Goal: Task Accomplishment & Management: Use online tool/utility

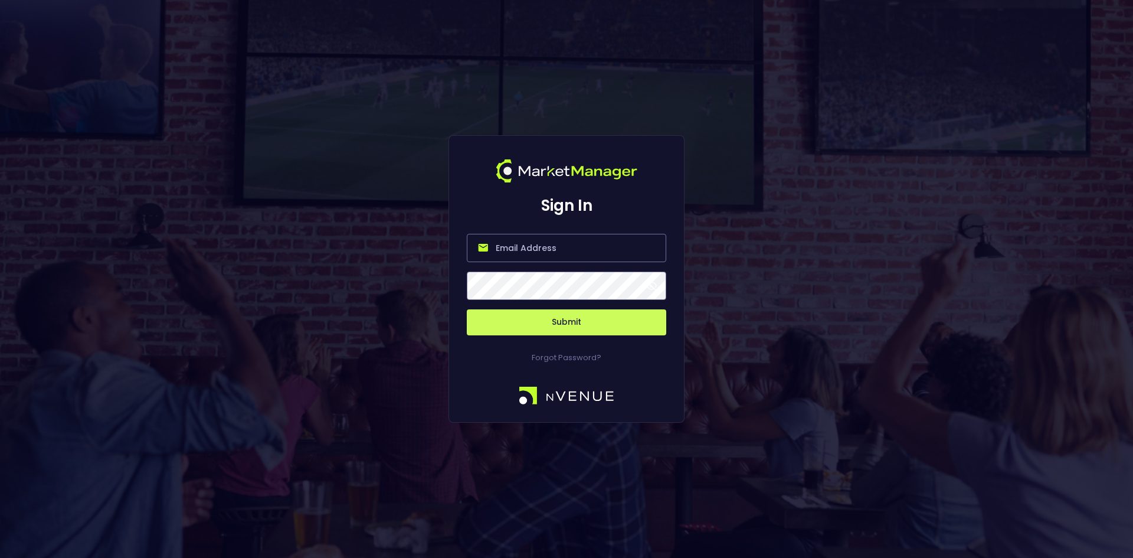
click at [501, 246] on input "email" at bounding box center [566, 248] width 199 height 28
click at [506, 249] on input "email" at bounding box center [566, 248] width 199 height 28
type input "[EMAIL_ADDRESS][DOMAIN_NAME]"
click at [576, 322] on button "Submit" at bounding box center [566, 322] width 199 height 26
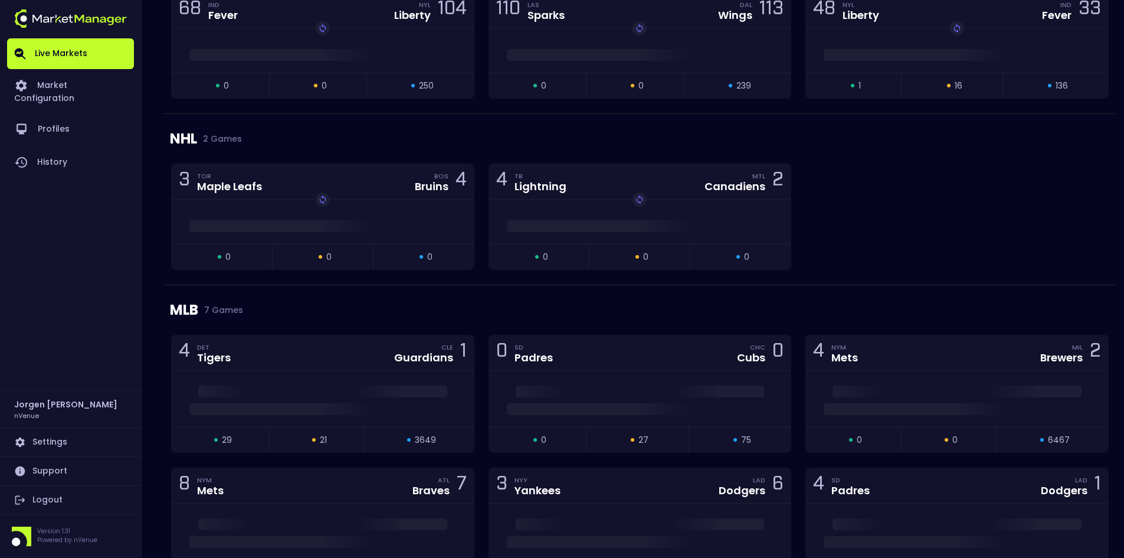
scroll to position [1121, 0]
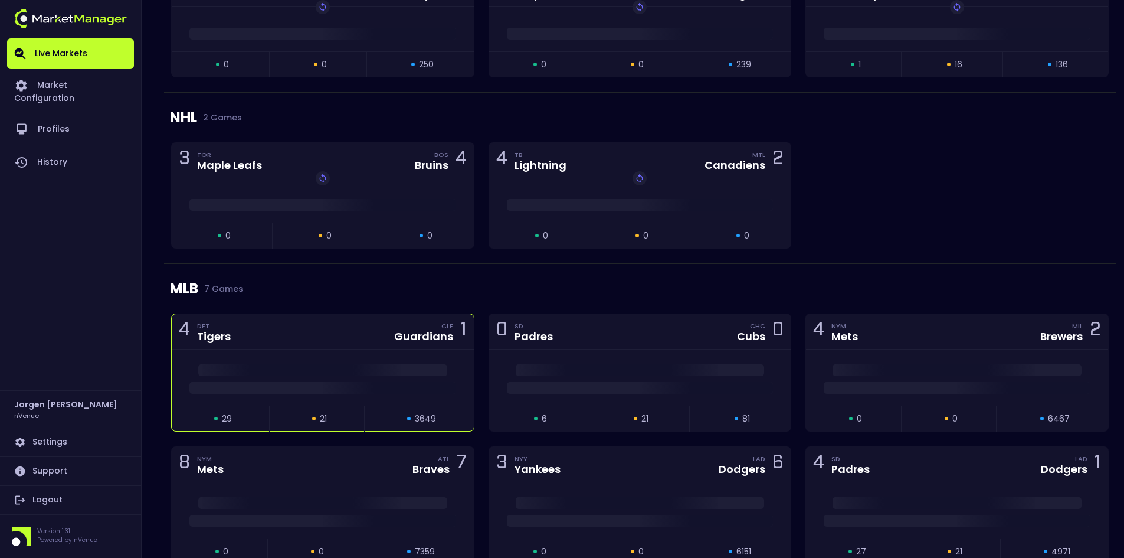
click at [361, 356] on div at bounding box center [323, 377] width 302 height 56
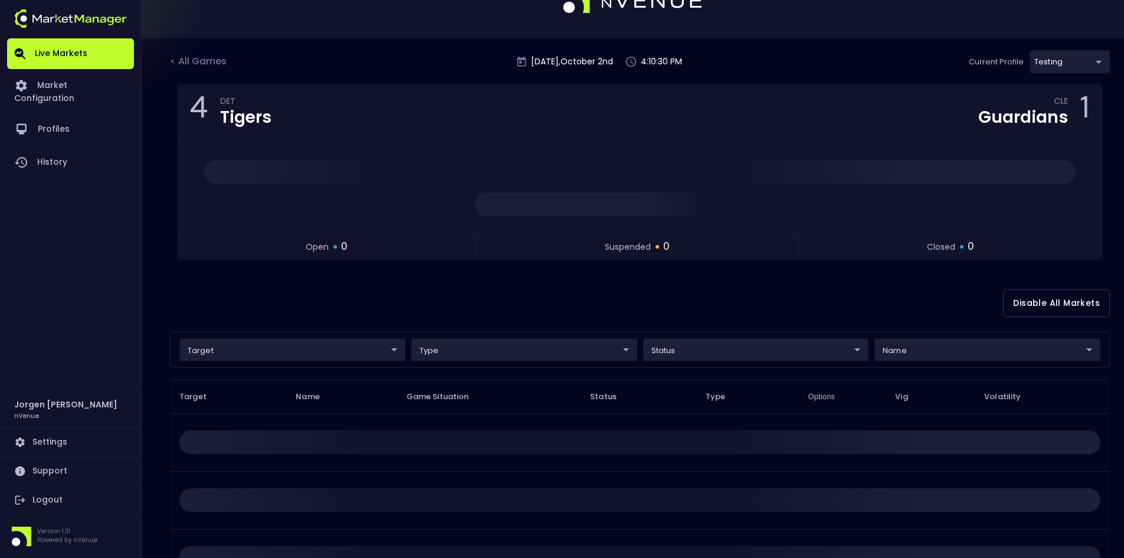
scroll to position [59, 0]
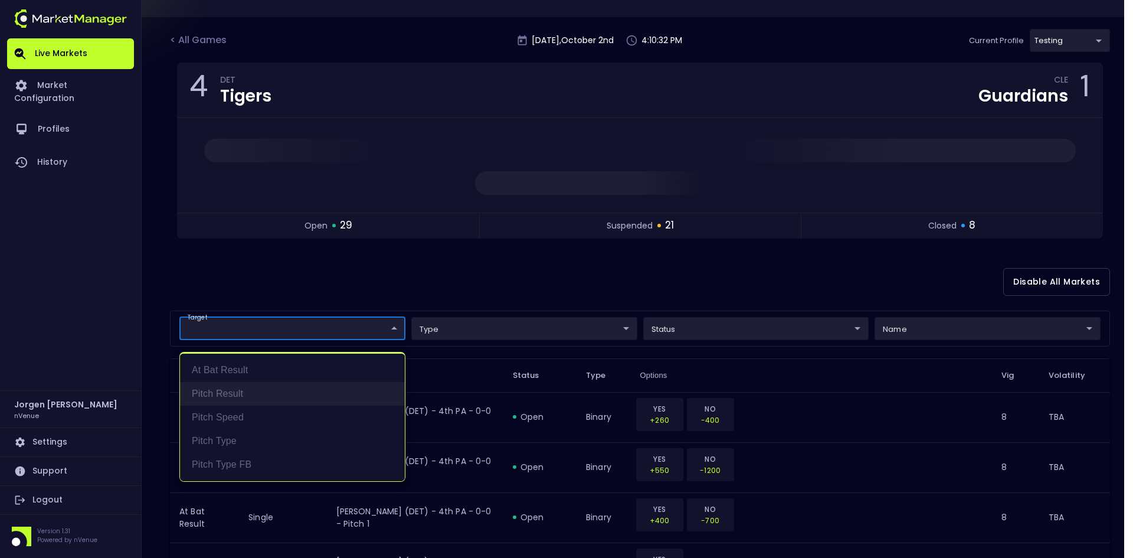
click at [233, 388] on li "Pitch Result" at bounding box center [292, 394] width 225 height 24
type input "Pitch Result"
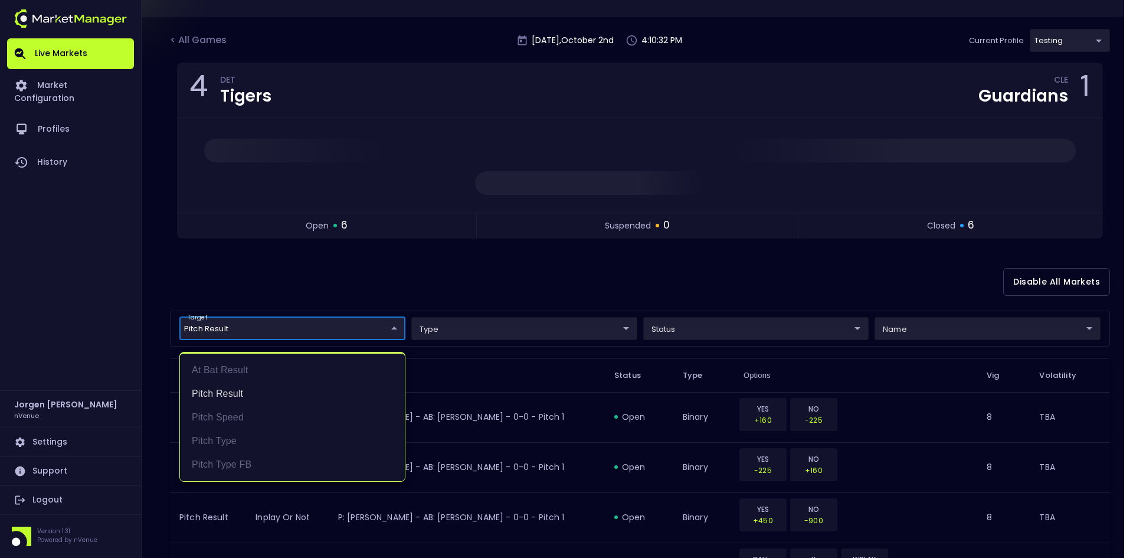
click at [491, 299] on div at bounding box center [566, 279] width 1133 height 558
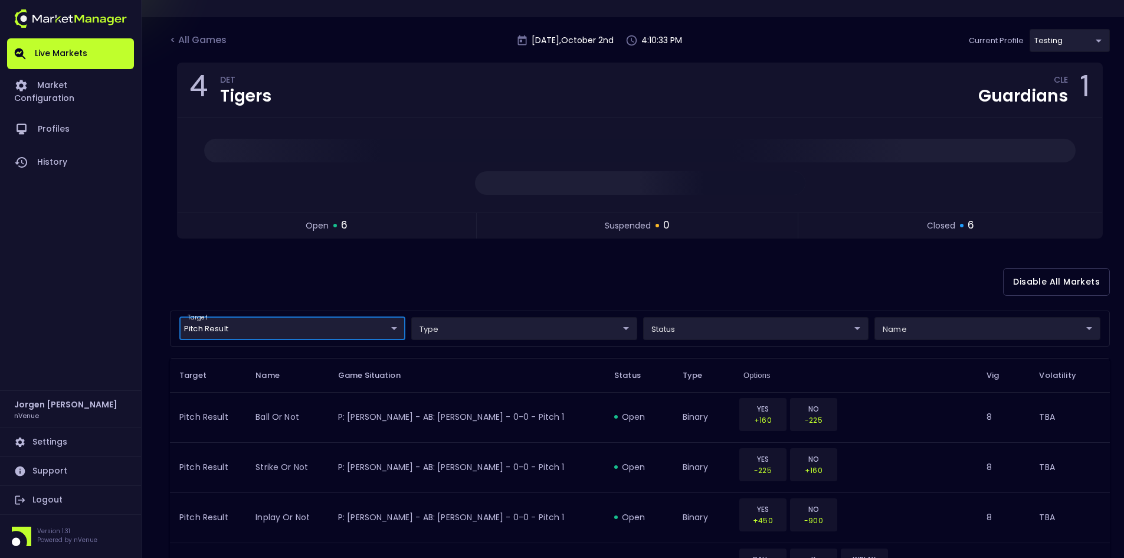
click at [279, 323] on body "Live Markets Market Configuration Profiles History [PERSON_NAME] nVenue Setting…" at bounding box center [562, 497] width 1124 height 1112
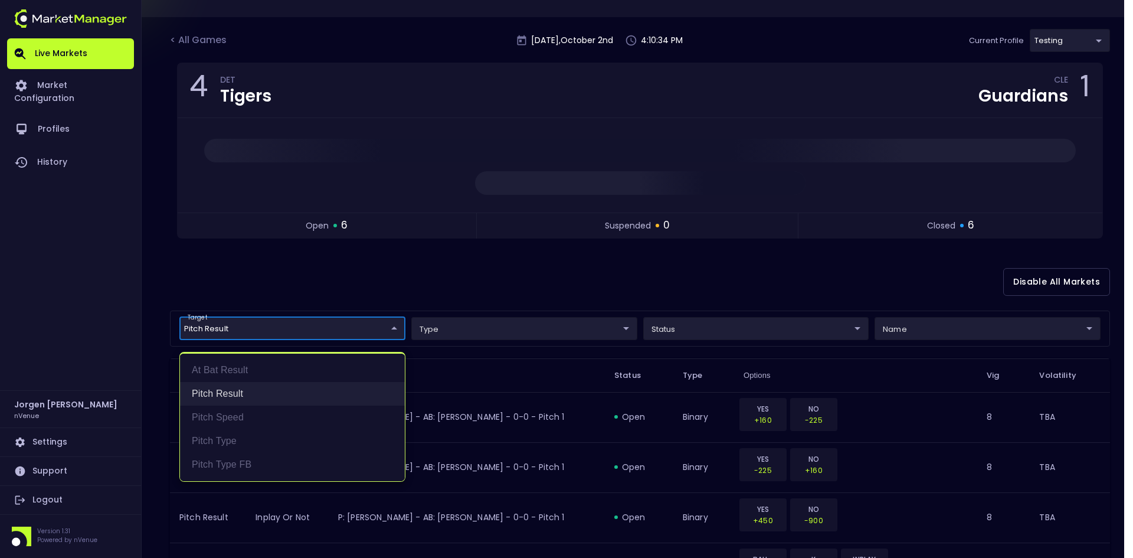
click at [222, 391] on li "Pitch Result" at bounding box center [292, 394] width 225 height 24
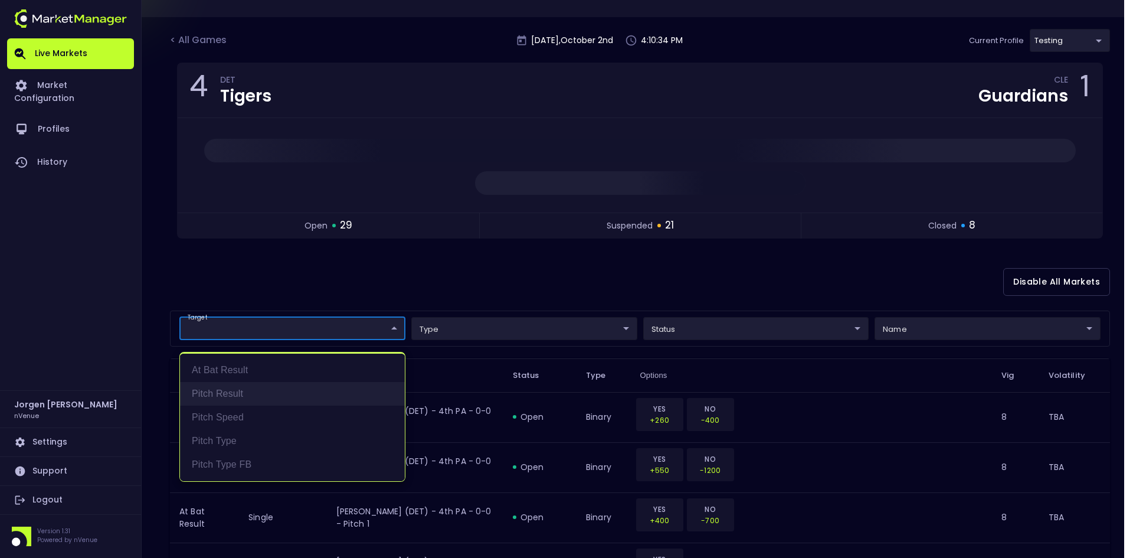
click at [222, 391] on li "Pitch Result" at bounding box center [292, 394] width 225 height 24
type input "Pitch Result"
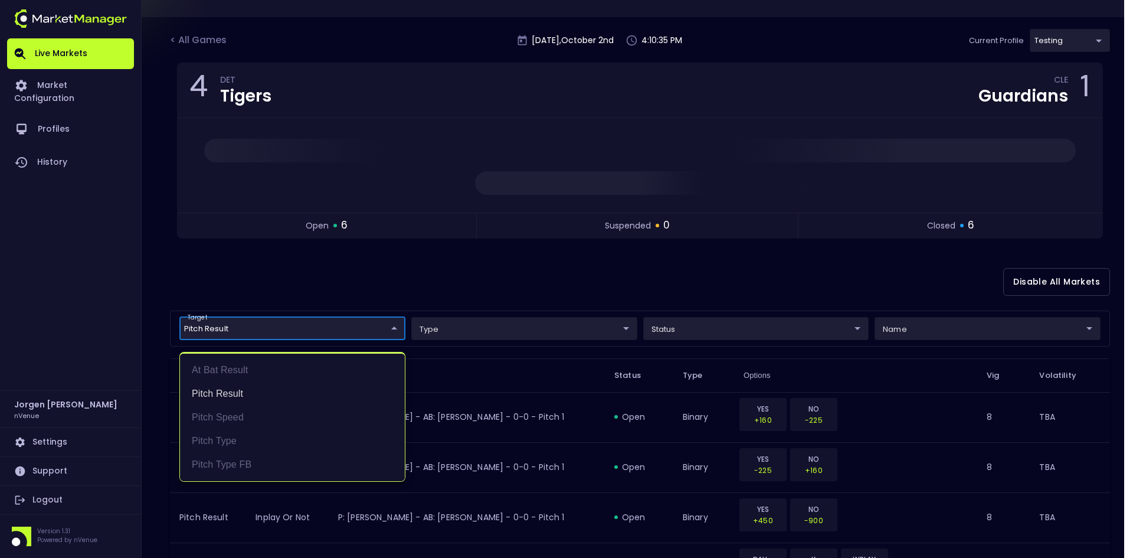
click at [497, 303] on div at bounding box center [566, 279] width 1133 height 558
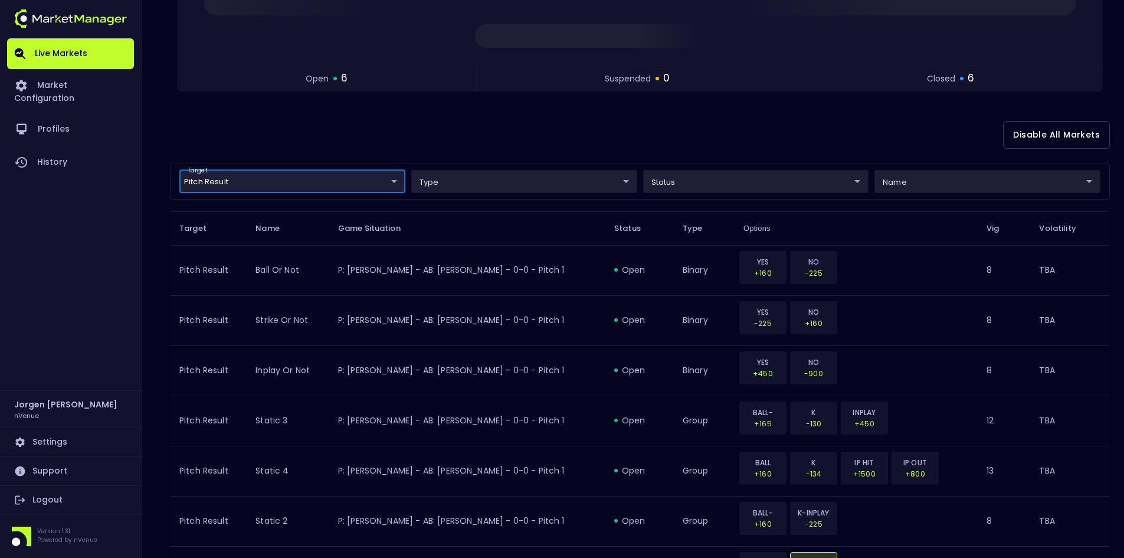
scroll to position [201, 0]
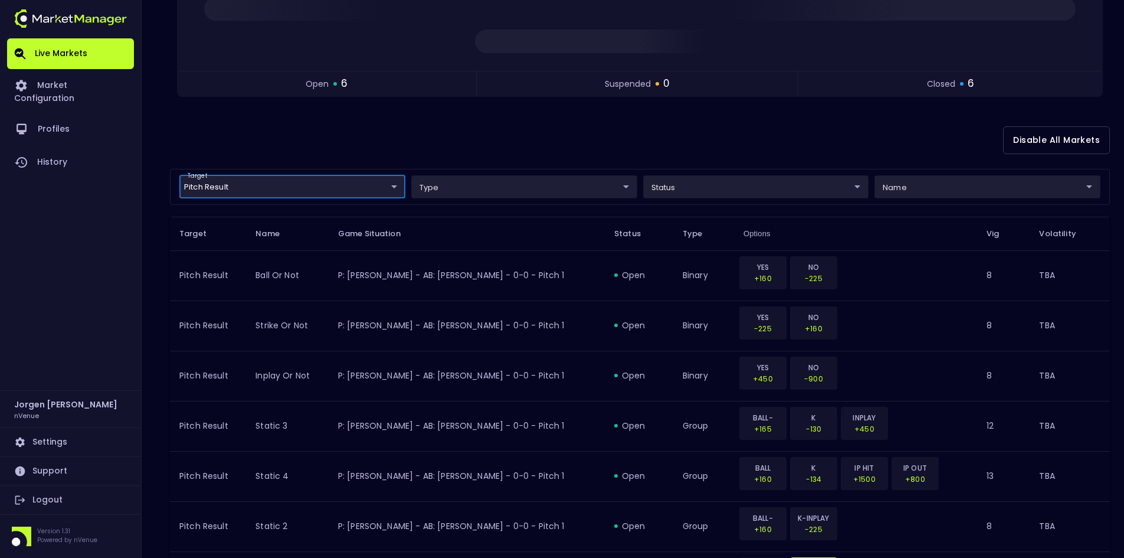
click at [318, 186] on body "Live Markets Market Configuration Profiles History [PERSON_NAME] nVenue Setting…" at bounding box center [562, 355] width 1124 height 1112
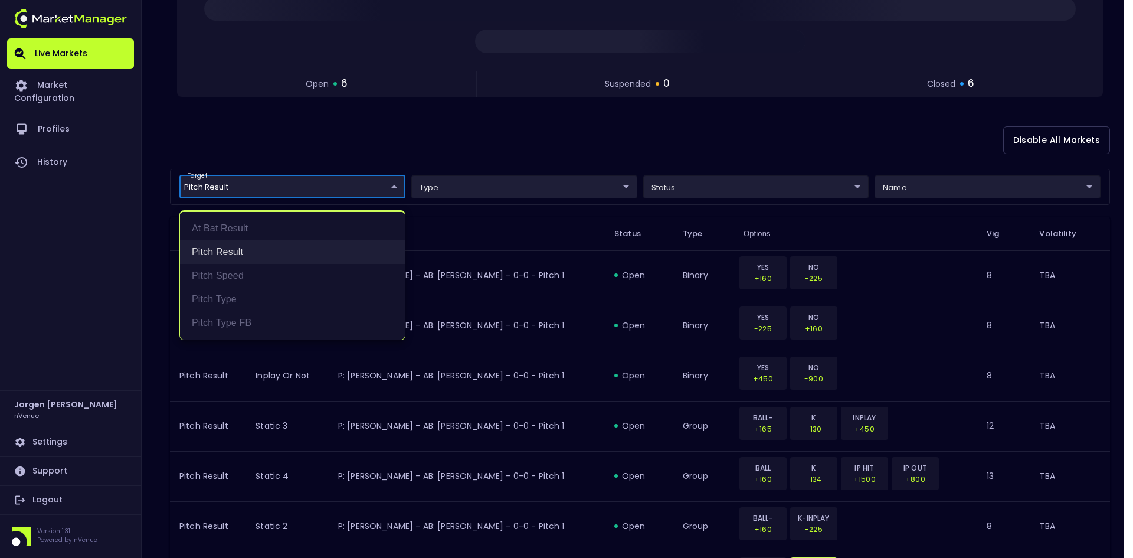
click at [207, 251] on li "Pitch Result" at bounding box center [292, 252] width 225 height 24
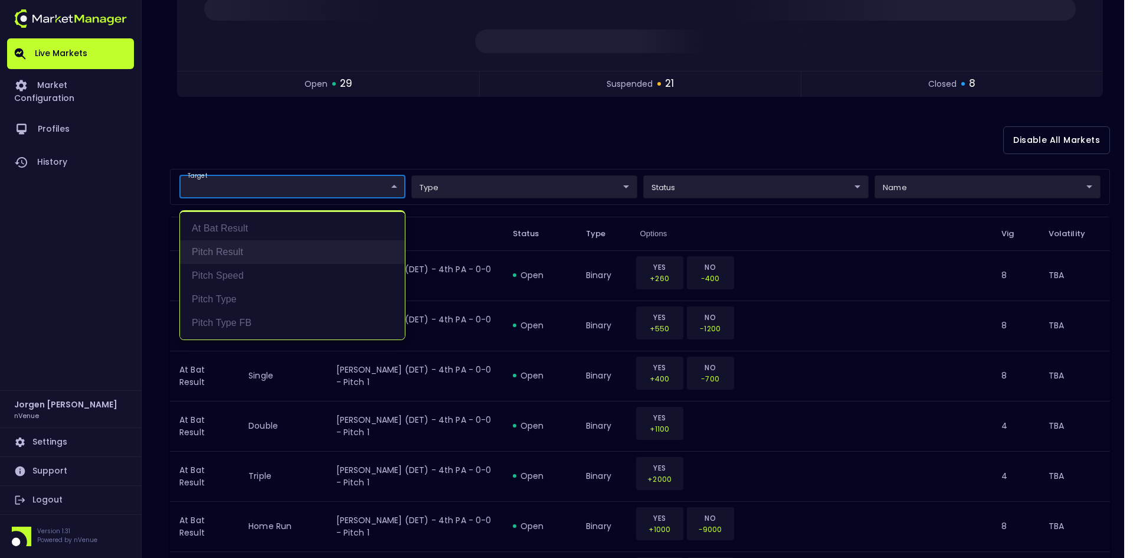
click at [215, 251] on li "Pitch Result" at bounding box center [292, 252] width 225 height 24
type input "Pitch Result"
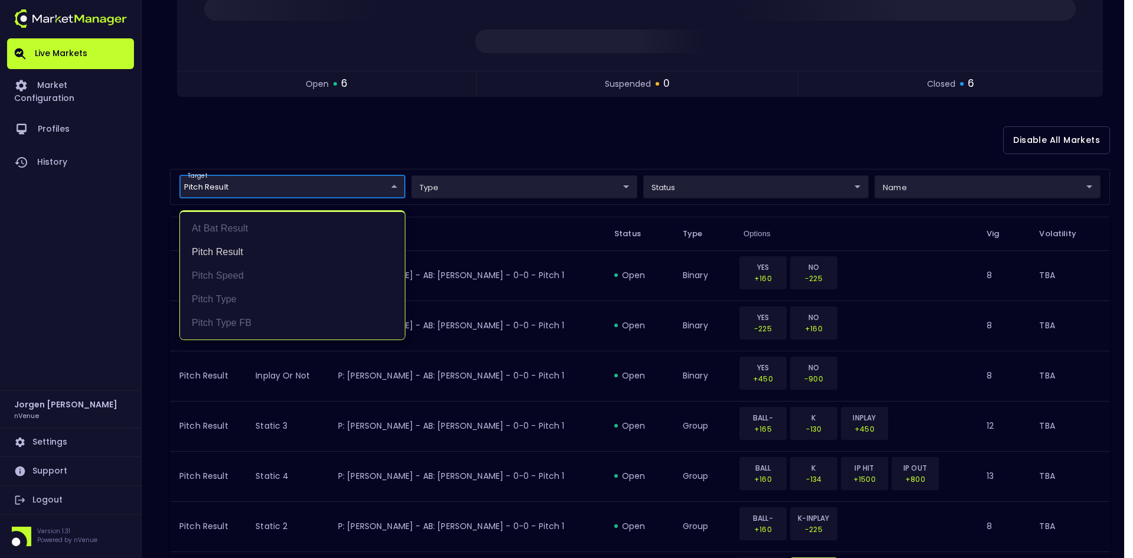
click at [520, 144] on div at bounding box center [566, 279] width 1133 height 558
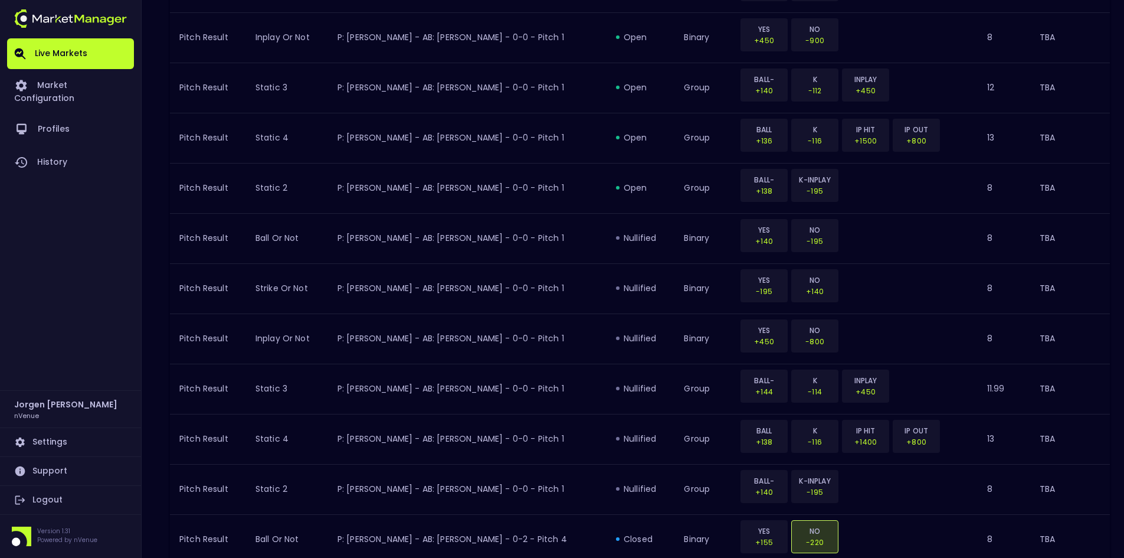
scroll to position [239, 0]
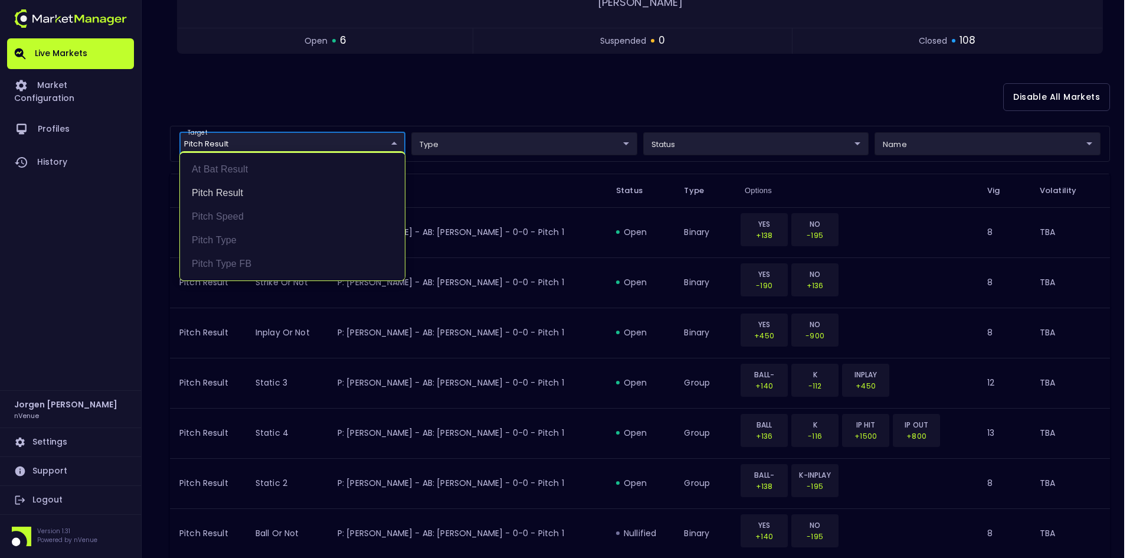
click at [480, 67] on div at bounding box center [566, 279] width 1133 height 558
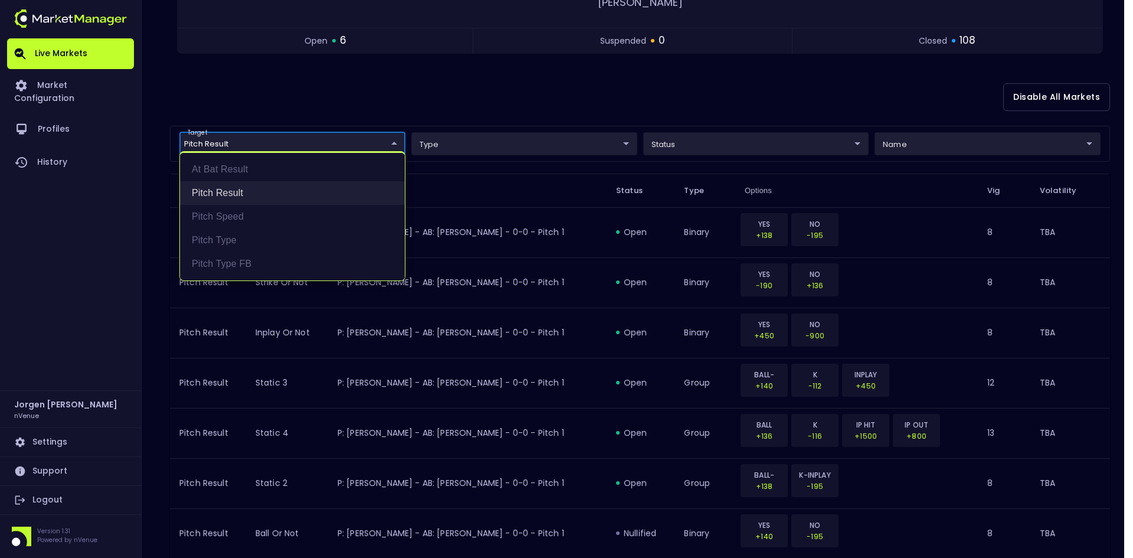
click at [224, 195] on li "Pitch Result" at bounding box center [292, 193] width 225 height 24
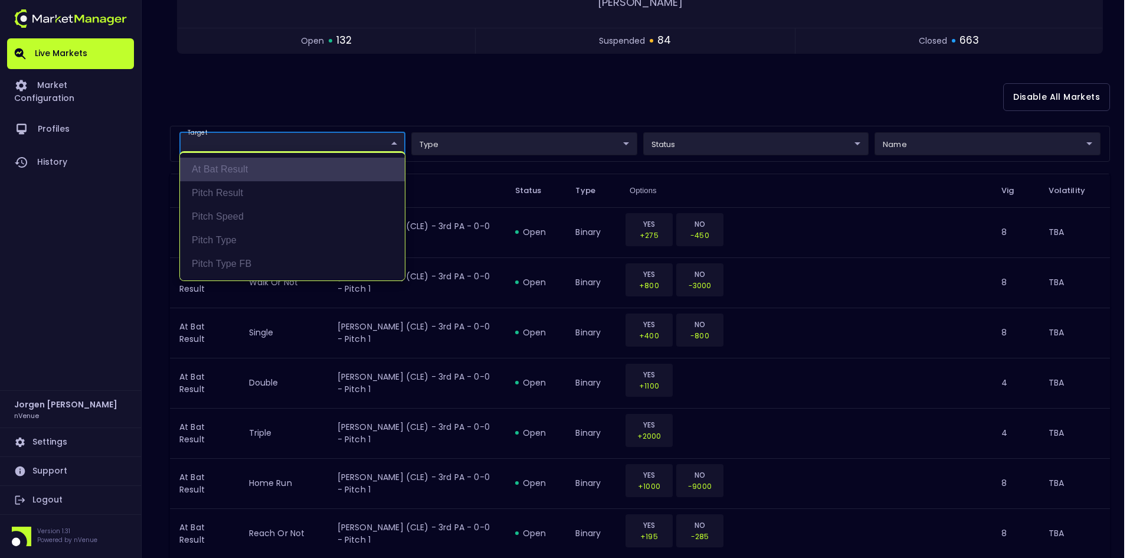
click at [224, 175] on li "At Bat Result" at bounding box center [292, 170] width 225 height 24
type input "At Bat Result"
click at [533, 67] on div at bounding box center [566, 279] width 1133 height 558
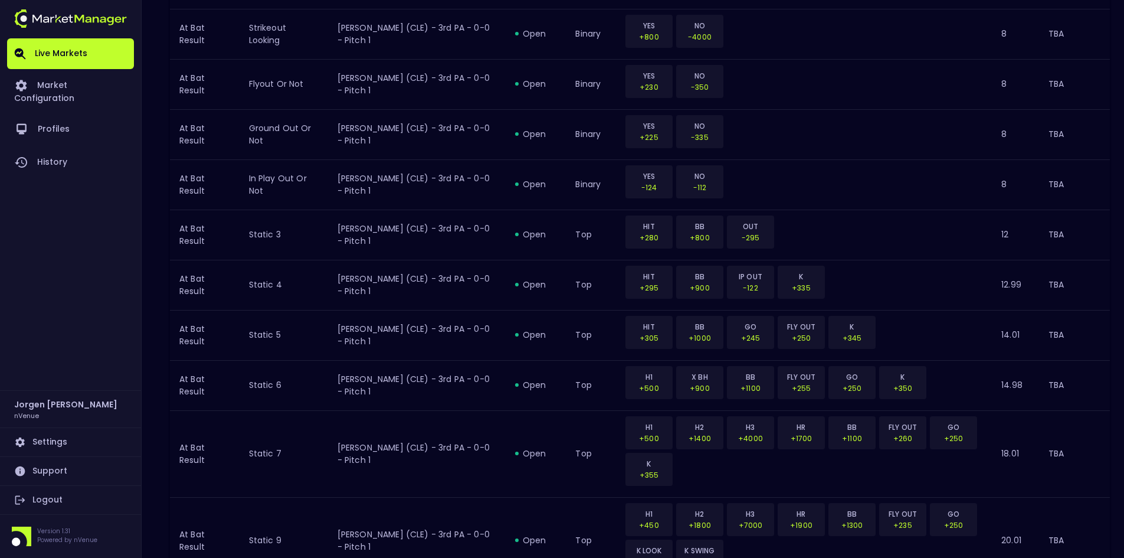
scroll to position [1006, 0]
